Goal: Use online tool/utility: Utilize a website feature to perform a specific function

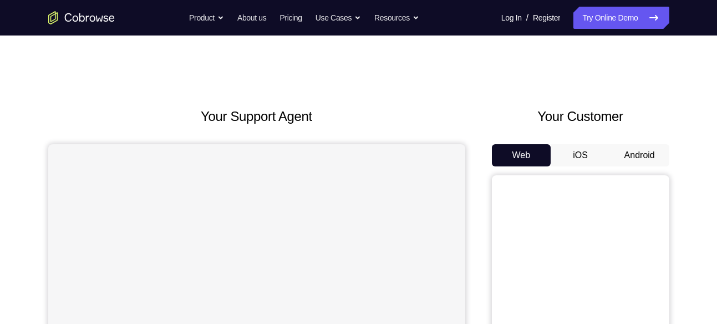
click at [633, 164] on button "Android" at bounding box center [639, 155] width 59 height 22
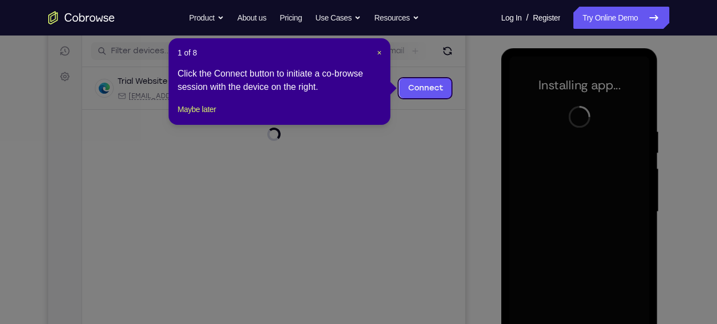
scroll to position [136, 0]
click at [379, 55] on span "×" at bounding box center [379, 52] width 4 height 9
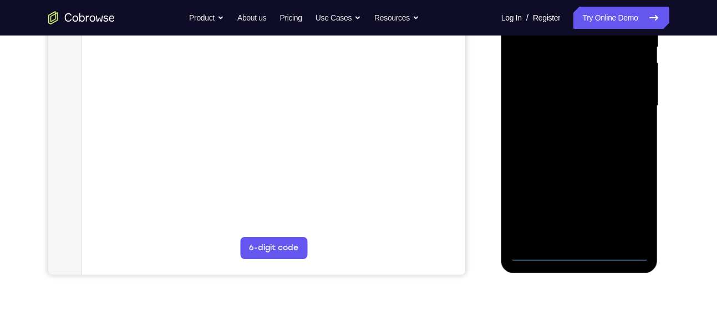
scroll to position [242, 0]
click at [580, 250] on div at bounding box center [580, 105] width 140 height 311
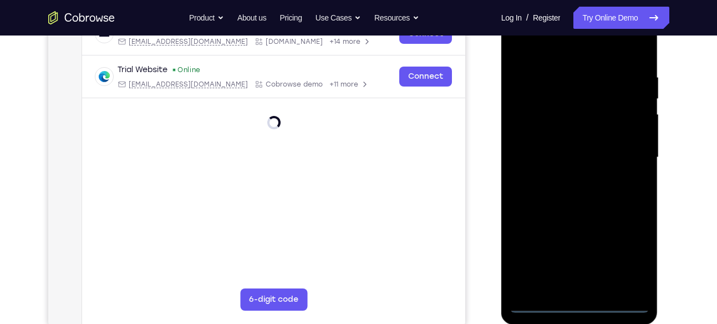
scroll to position [189, 0]
click at [628, 258] on div at bounding box center [580, 158] width 140 height 311
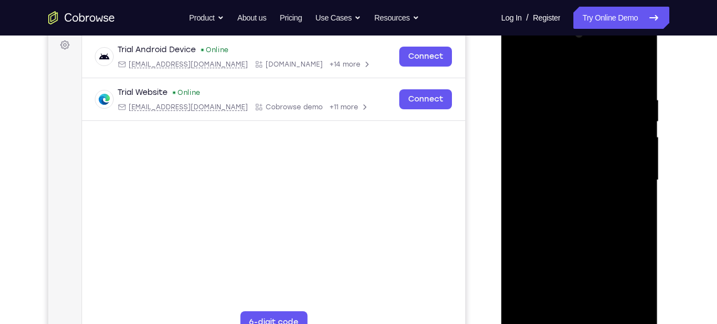
scroll to position [167, 0]
click at [549, 69] on div at bounding box center [580, 179] width 140 height 311
click at [534, 144] on div at bounding box center [580, 179] width 140 height 311
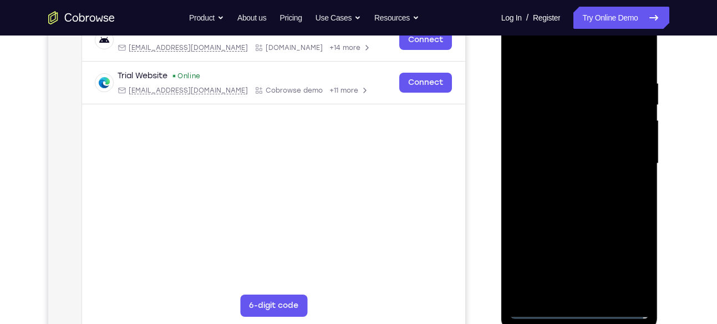
scroll to position [192, 0]
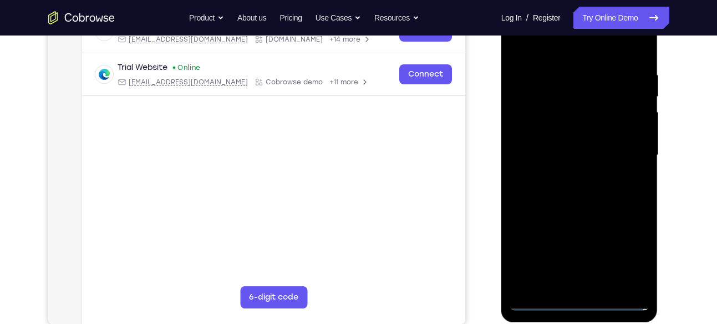
click at [560, 150] on div at bounding box center [580, 155] width 140 height 311
click at [576, 144] on div at bounding box center [580, 155] width 140 height 311
click at [574, 164] on div at bounding box center [580, 155] width 140 height 311
click at [569, 208] on div at bounding box center [580, 155] width 140 height 311
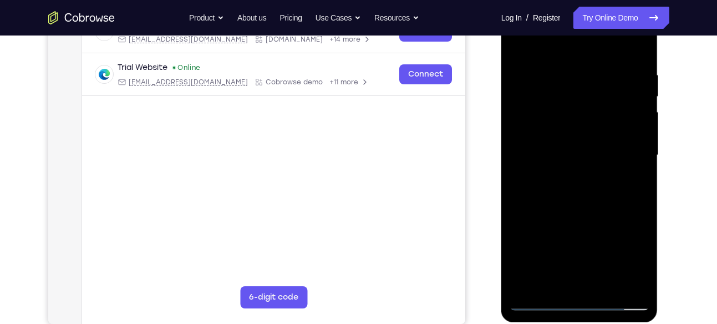
click at [587, 129] on div at bounding box center [580, 155] width 140 height 311
drag, startPoint x: 595, startPoint y: 207, endPoint x: 598, endPoint y: 94, distance: 112.6
click at [598, 94] on div at bounding box center [580, 155] width 140 height 311
click at [598, 278] on div at bounding box center [580, 155] width 140 height 311
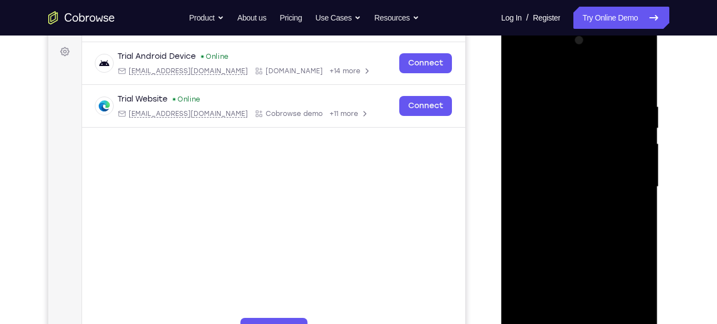
scroll to position [158, 0]
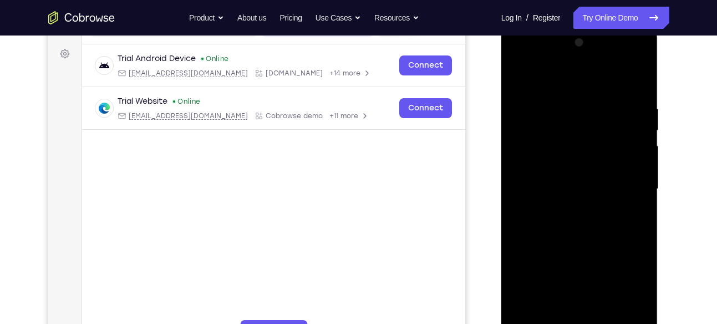
drag, startPoint x: 584, startPoint y: 84, endPoint x: 577, endPoint y: 6, distance: 78.5
click at [577, 26] on html "Online web based iOS Simulators and Android Emulators. Run iPhone, iPad, Mobile…" at bounding box center [580, 192] width 158 height 333
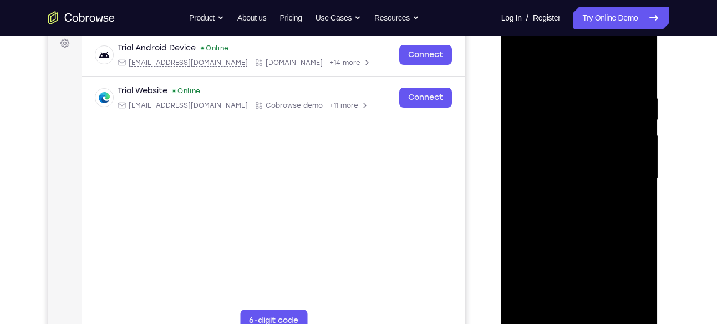
scroll to position [177, 0]
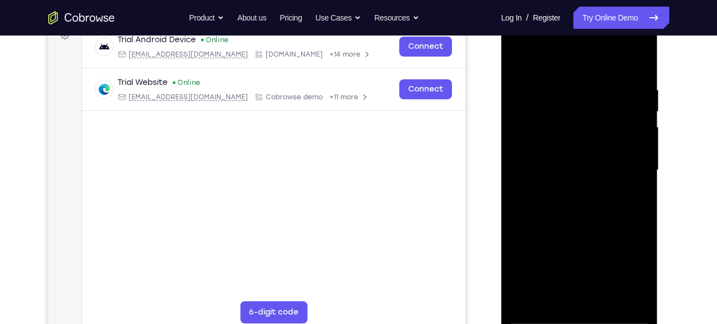
click at [564, 150] on div at bounding box center [580, 170] width 140 height 311
click at [556, 154] on div at bounding box center [580, 170] width 140 height 311
click at [590, 149] on div at bounding box center [580, 170] width 140 height 311
click at [573, 150] on div at bounding box center [580, 170] width 140 height 311
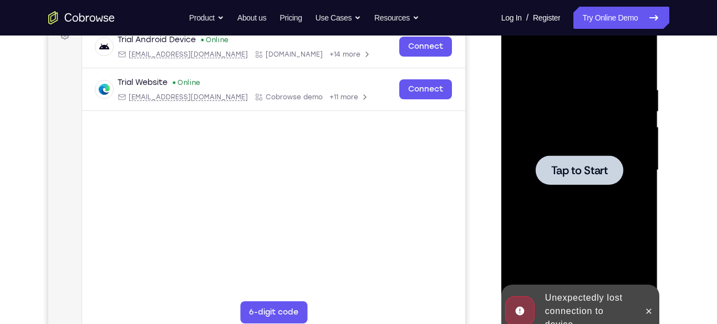
click at [547, 165] on div at bounding box center [580, 169] width 88 height 29
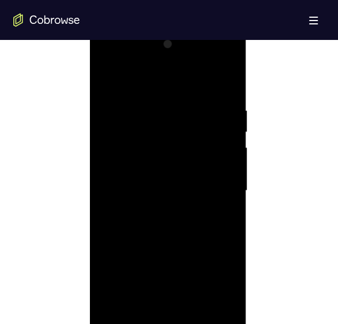
scroll to position [616, 0]
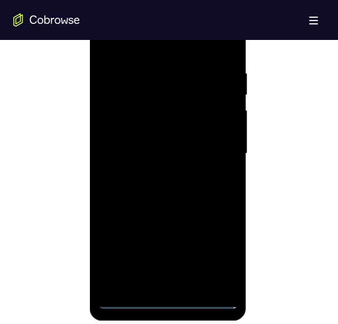
click at [171, 301] on div at bounding box center [168, 153] width 140 height 311
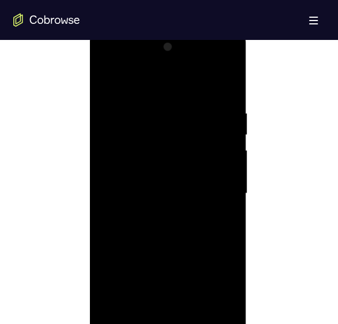
scroll to position [577, 0]
click at [214, 287] on div at bounding box center [168, 192] width 140 height 311
click at [163, 84] on div at bounding box center [168, 192] width 140 height 311
click at [123, 158] on div at bounding box center [168, 192] width 140 height 311
click at [166, 200] on div at bounding box center [168, 192] width 140 height 311
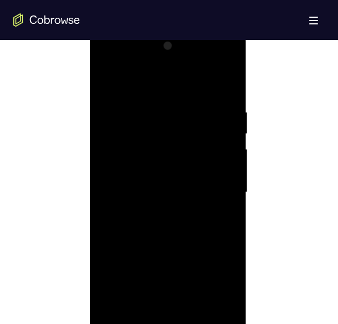
click at [166, 200] on div at bounding box center [168, 192] width 140 height 311
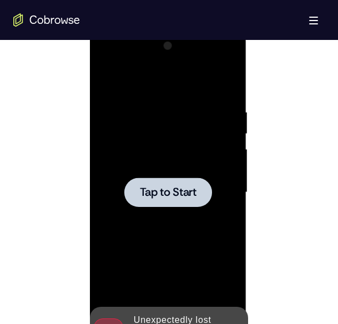
click at [185, 181] on div at bounding box center [168, 191] width 88 height 29
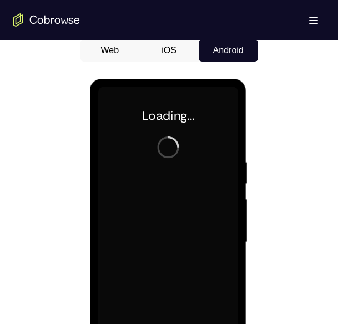
scroll to position [529, 0]
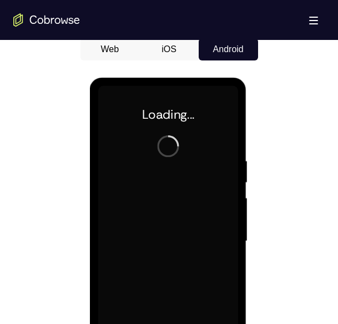
click at [205, 219] on div at bounding box center [168, 241] width 140 height 311
drag, startPoint x: 205, startPoint y: 268, endPoint x: 205, endPoint y: 219, distance: 48.8
click at [205, 219] on div at bounding box center [168, 241] width 140 height 311
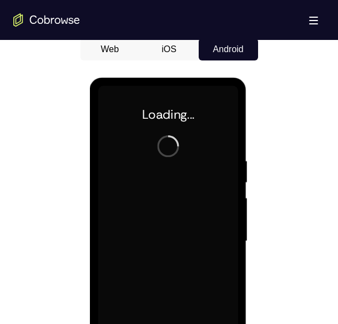
click at [205, 219] on div at bounding box center [168, 241] width 140 height 311
click at [166, 207] on div at bounding box center [168, 241] width 140 height 311
click at [239, 179] on div "Loading..." at bounding box center [168, 243] width 157 height 331
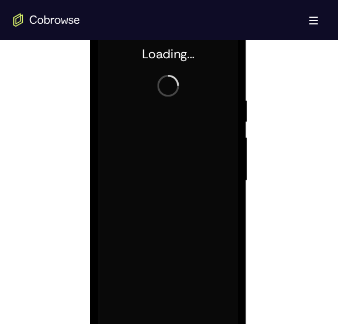
scroll to position [588, 0]
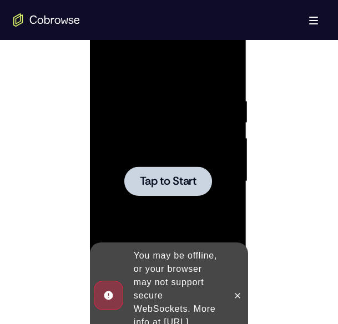
click at [211, 168] on div at bounding box center [168, 180] width 88 height 29
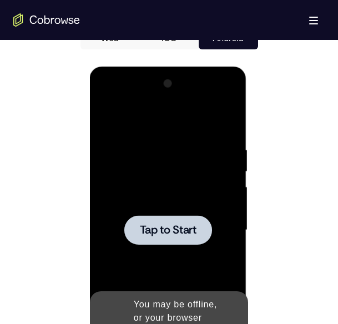
scroll to position [538, 0]
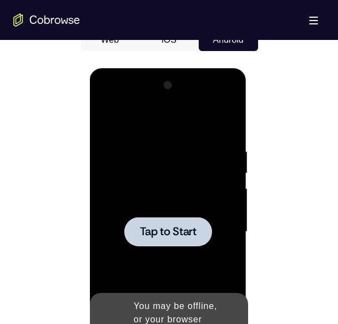
click at [185, 231] on span "Tap to Start" at bounding box center [168, 231] width 57 height 11
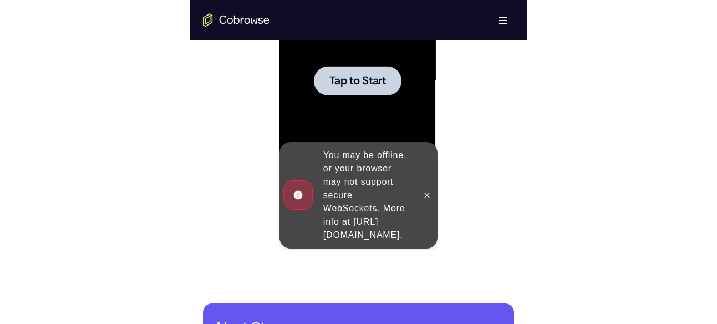
scroll to position [688, 0]
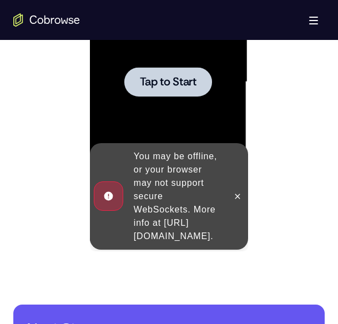
click at [185, 231] on div "You may be offline, or your browser may not support secure WebSockets. More inf…" at bounding box center [177, 196] width 97 height 102
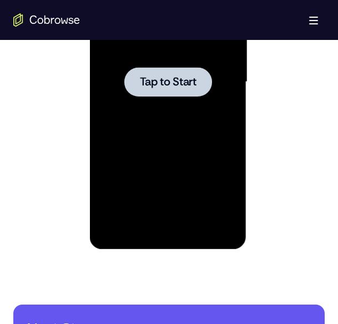
click at [167, 89] on div at bounding box center [168, 81] width 88 height 29
